Goal: Task Accomplishment & Management: Manage account settings

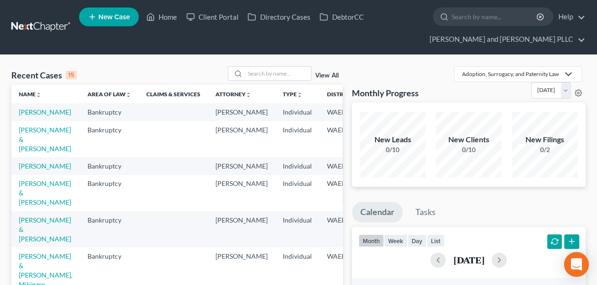
click at [574, 270] on div "Open Intercom Messenger" at bounding box center [576, 264] width 25 height 25
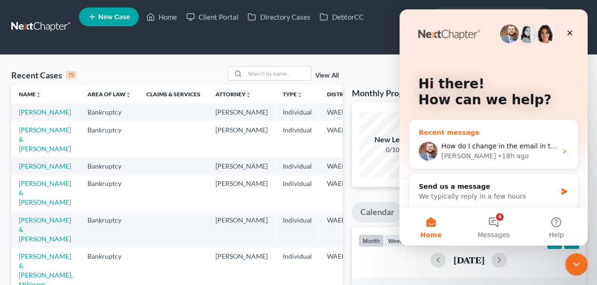
click at [487, 134] on div "How do I change in the email in the portal [PERSON_NAME] • 18h ago" at bounding box center [493, 151] width 168 height 35
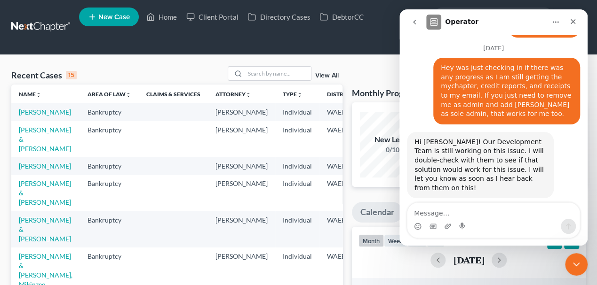
scroll to position [1310, 0]
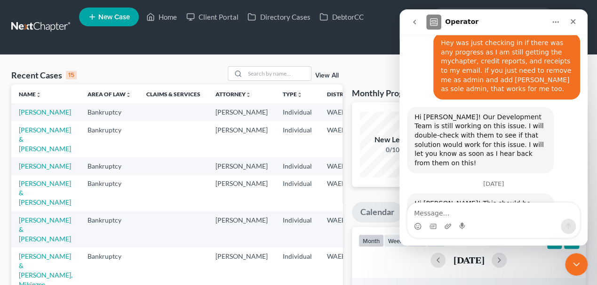
click at [466, 215] on textarea "Message…" at bounding box center [493, 211] width 172 height 16
type textarea "M"
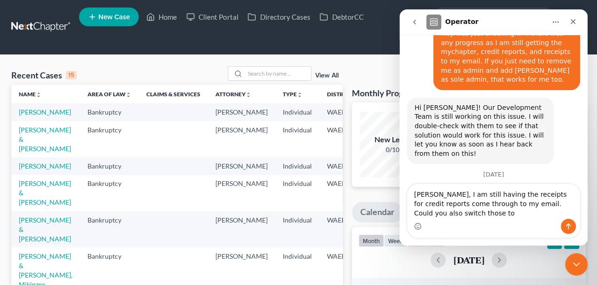
scroll to position [1329, 0]
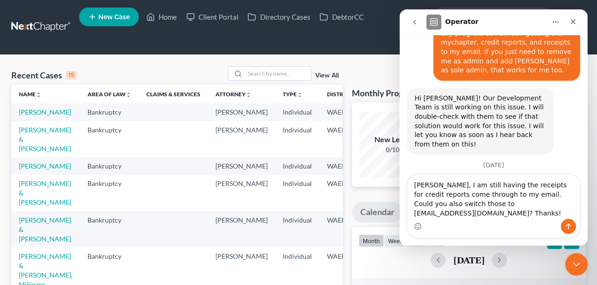
type textarea "[PERSON_NAME], I am still having the receipts for credit reports come through t…"
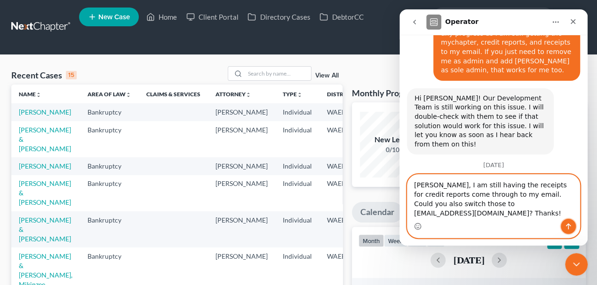
click at [569, 228] on icon "Send a message…" at bounding box center [568, 227] width 8 height 8
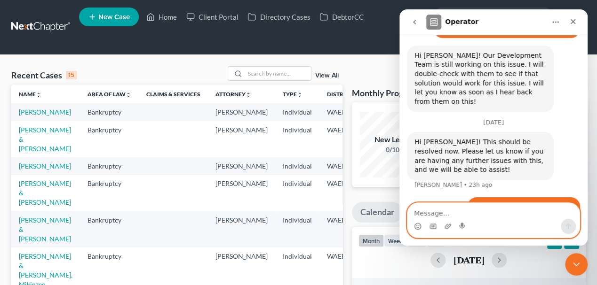
scroll to position [1379, 0]
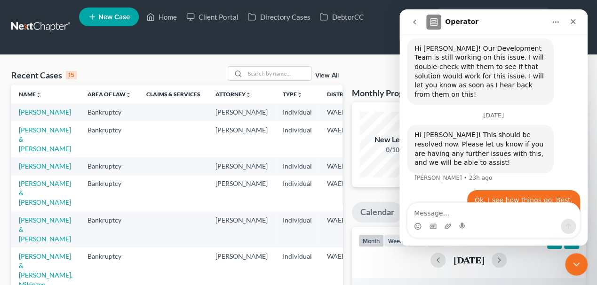
click at [362, 67] on div "Monthly Progress Adoption, Surrogacy, and Paternity Law Adoption, Surrogacy, an…" at bounding box center [469, 84] width 234 height 36
click at [569, 22] on icon "Close" at bounding box center [573, 22] width 8 height 8
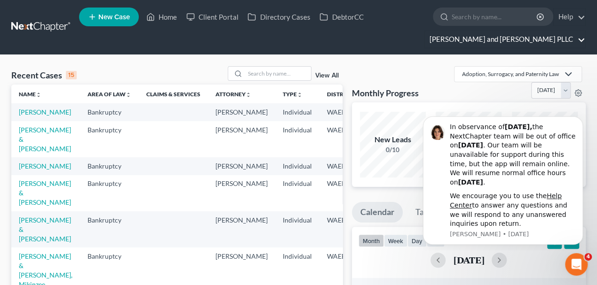
click at [560, 39] on link "[PERSON_NAME] and [PERSON_NAME] PLLC" at bounding box center [505, 39] width 160 height 17
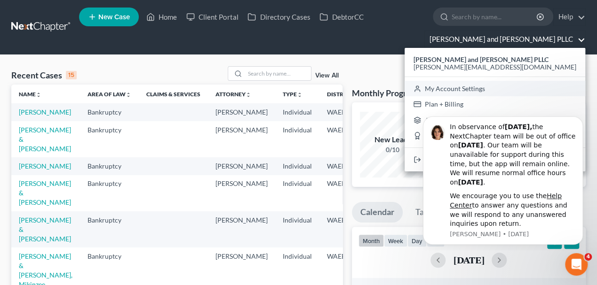
click at [531, 87] on link "My Account Settings" at bounding box center [494, 89] width 181 height 16
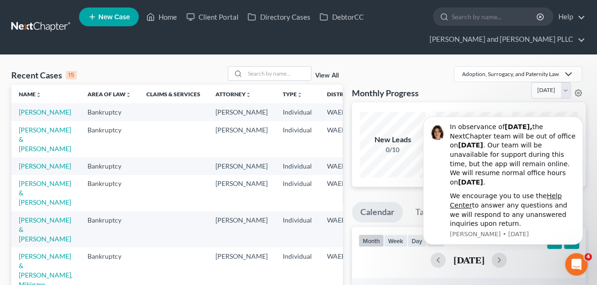
select select "29"
select select "50"
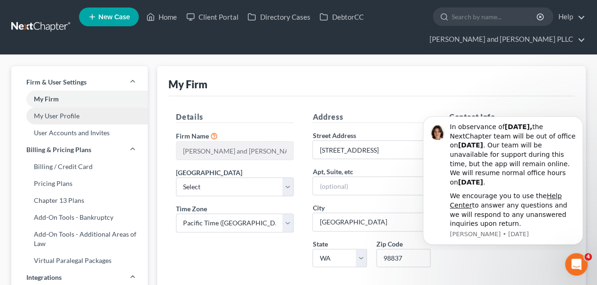
click at [71, 112] on link "My User Profile" at bounding box center [79, 116] width 136 height 17
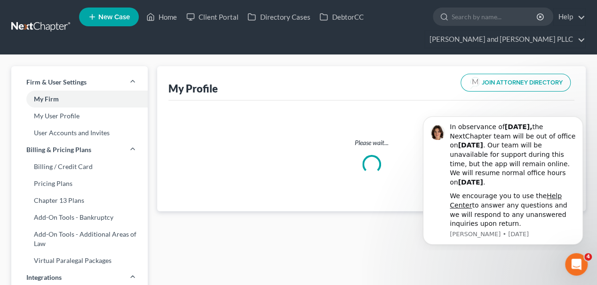
select select "50"
select select "86"
select select "attorney"
select select "0"
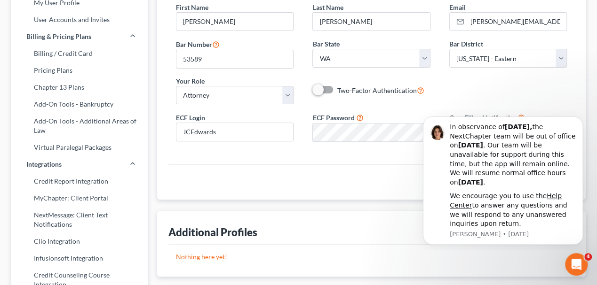
scroll to position [125, 0]
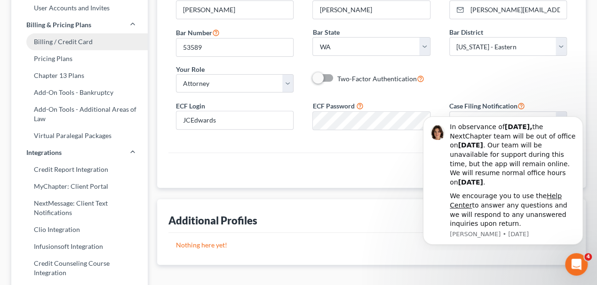
click at [85, 46] on link "Billing / Credit Card" at bounding box center [79, 41] width 136 height 17
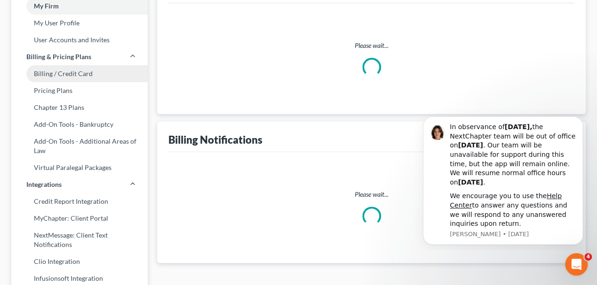
scroll to position [24, 0]
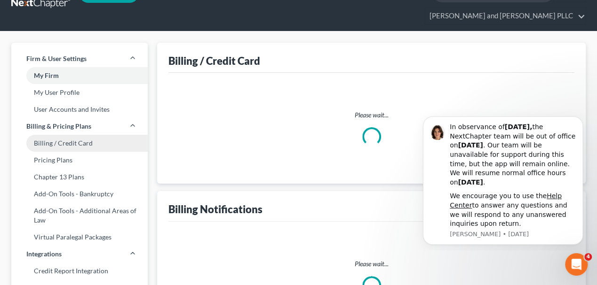
select select "50"
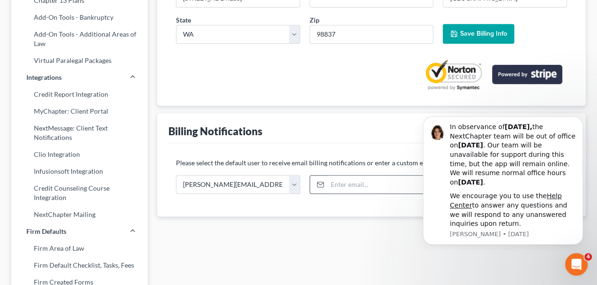
scroll to position [219, 0]
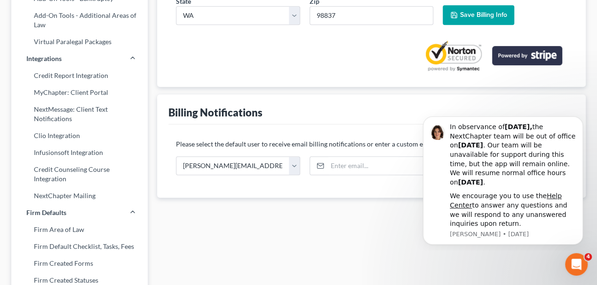
click at [582, 118] on icon "Dismiss notification" at bounding box center [580, 120] width 4 height 4
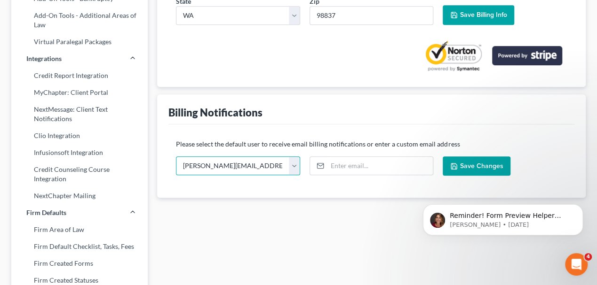
click at [293, 163] on select "[PERSON_NAME][EMAIL_ADDRESS][DOMAIN_NAME] [PERSON_NAME][EMAIL_ADDRESS][DOMAIN_N…" at bounding box center [238, 166] width 124 height 19
click at [279, 160] on select "[PERSON_NAME][EMAIL_ADDRESS][DOMAIN_NAME] [PERSON_NAME][EMAIL_ADDRESS][DOMAIN_N…" at bounding box center [238, 166] width 124 height 19
click at [276, 159] on select "[PERSON_NAME][EMAIL_ADDRESS][DOMAIN_NAME] [PERSON_NAME][EMAIL_ADDRESS][DOMAIN_N…" at bounding box center [238, 166] width 124 height 19
select select "1"
click at [176, 157] on select "[PERSON_NAME][EMAIL_ADDRESS][DOMAIN_NAME] [PERSON_NAME][EMAIL_ADDRESS][DOMAIN_N…" at bounding box center [238, 166] width 124 height 19
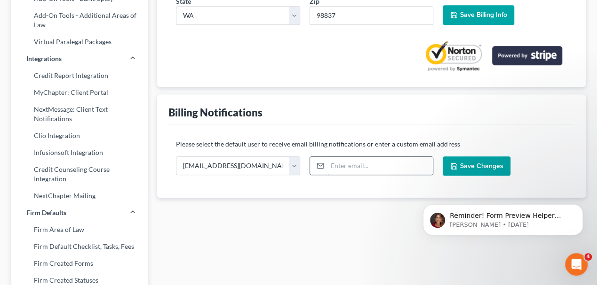
click at [348, 167] on input "email" at bounding box center [380, 166] width 106 height 18
type input "[EMAIL_ADDRESS][DOMAIN_NAME]"
click at [485, 164] on span "Save Changes" at bounding box center [480, 166] width 43 height 8
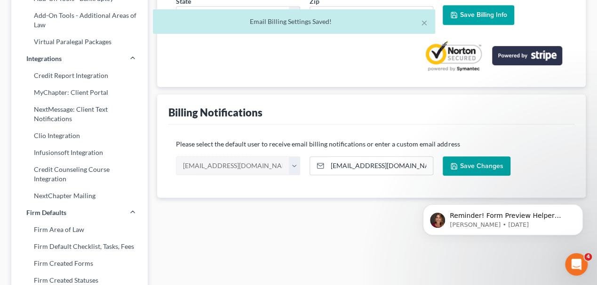
drag, startPoint x: 299, startPoint y: 136, endPoint x: 322, endPoint y: 157, distance: 31.3
click at [299, 136] on div "Please select the default user to receive email billing notifications or enter …" at bounding box center [371, 161] width 406 height 73
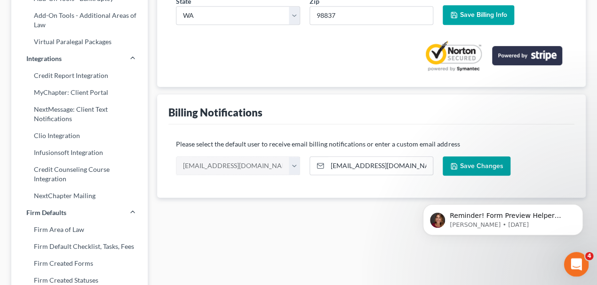
click at [580, 254] on body "Home New Case Client Portal Directory Cases DebtorCC [PERSON_NAME] and [PERSON_…" at bounding box center [298, 168] width 597 height 775
click at [577, 267] on icon "Open Intercom Messenger" at bounding box center [575, 264] width 16 height 16
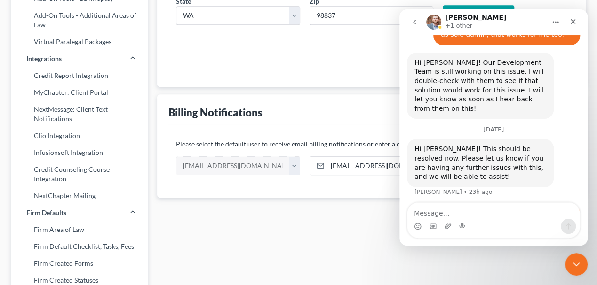
scroll to position [1379, 0]
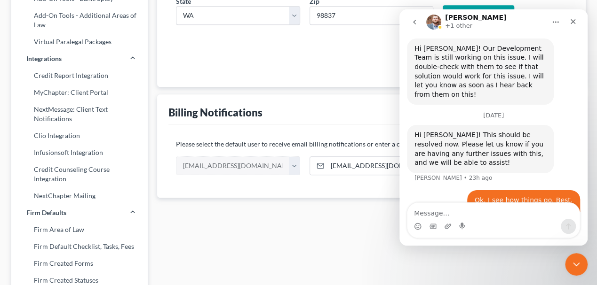
click at [443, 218] on textarea "Message…" at bounding box center [493, 211] width 172 height 16
type textarea "jk. I think I found how to change that myself"
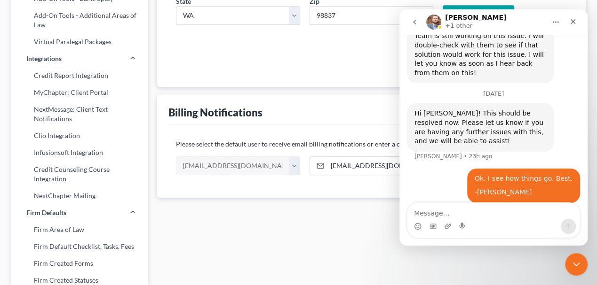
click at [352, 231] on div "Billing / Credit Card Current credit card: Visa ending in 9489 expires [CREDIT_…" at bounding box center [371, 187] width 438 height 681
drag, startPoint x: 261, startPoint y: 229, endPoint x: 295, endPoint y: 213, distance: 37.2
click at [261, 229] on div "Billing / Credit Card Current credit card: Visa ending in 9489 expires [CREDIT_…" at bounding box center [371, 187] width 438 height 681
click at [572, 22] on icon "Close" at bounding box center [572, 21] width 5 height 5
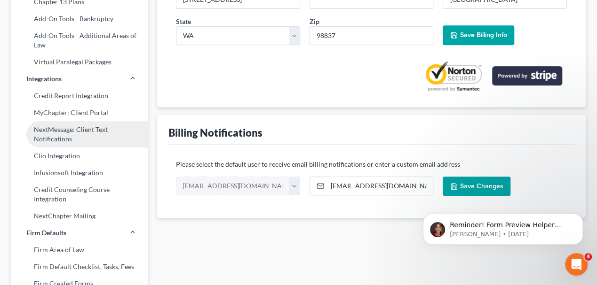
scroll to position [188, 0]
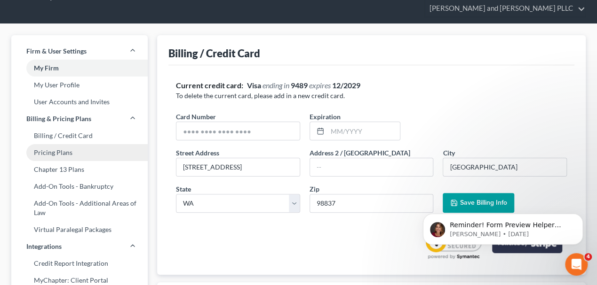
click at [59, 156] on link "Pricing Plans" at bounding box center [79, 152] width 136 height 17
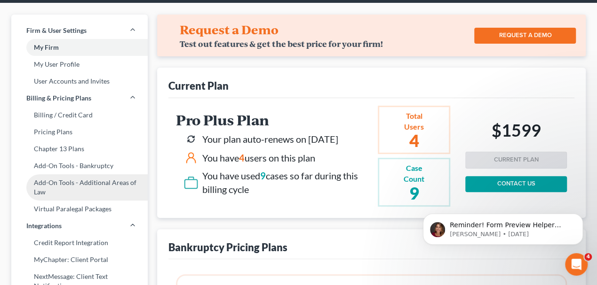
scroll to position [63, 0]
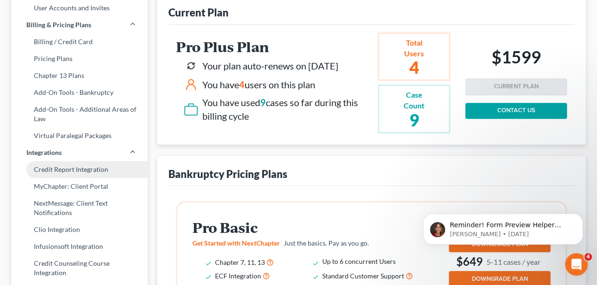
click at [73, 170] on link "Credit Report Integration" at bounding box center [79, 169] width 136 height 17
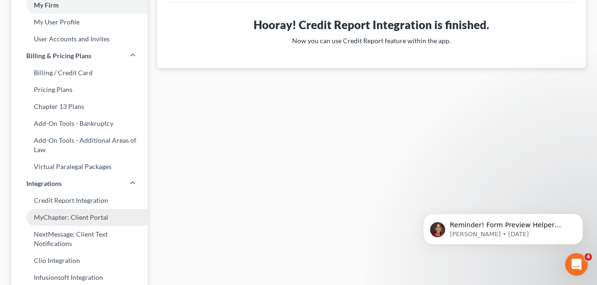
click at [67, 214] on link "MyChapter: Client Portal" at bounding box center [79, 217] width 136 height 17
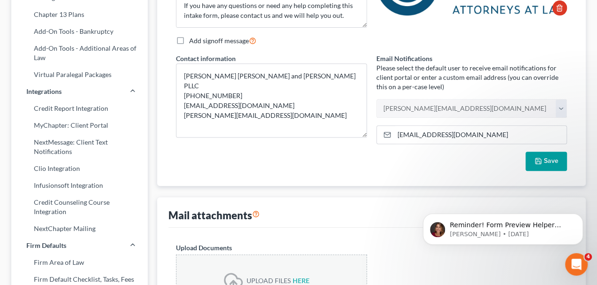
scroll to position [188, 0]
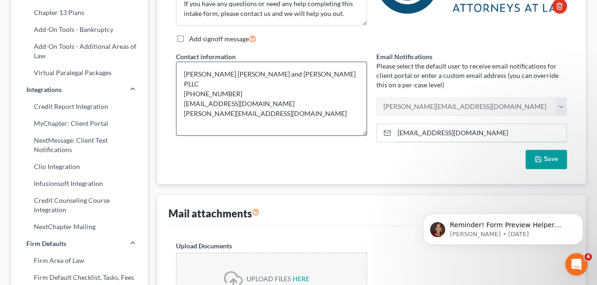
drag, startPoint x: 309, startPoint y: 130, endPoint x: 295, endPoint y: 130, distance: 14.1
click at [295, 130] on div "Send in Spanish Welcome message Hello! Welcome to MyChapter. We are here to hel…" at bounding box center [371, 46] width 400 height 246
